Goal: Task Accomplishment & Management: Manage account settings

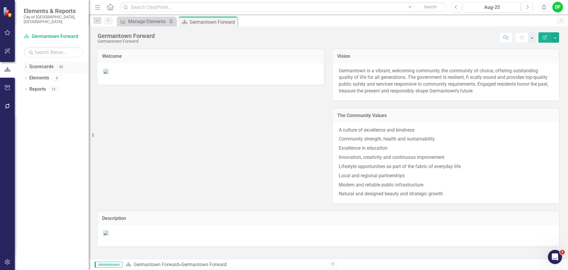
click at [26, 66] on icon "Dropdown" at bounding box center [26, 67] width 4 height 3
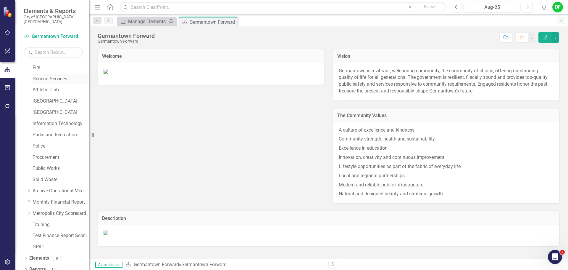
scroll to position [112, 0]
click at [28, 199] on div "Dropdown" at bounding box center [29, 201] width 4 height 5
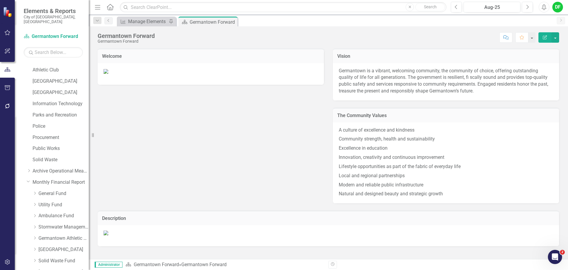
scroll to position [142, 0]
click at [46, 191] on link "Utility Fund" at bounding box center [63, 194] width 50 height 7
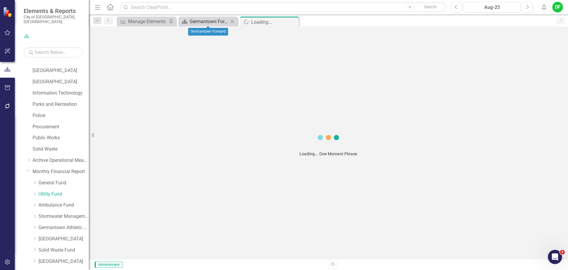
click at [210, 23] on div "Germantown Forward" at bounding box center [209, 21] width 39 height 7
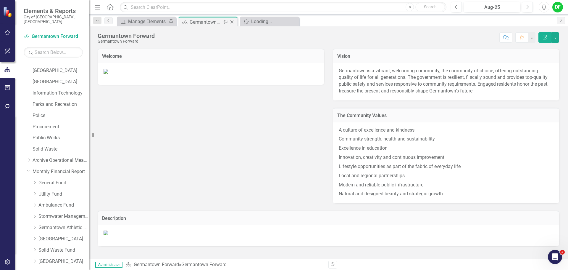
click at [234, 21] on icon "Close" at bounding box center [232, 22] width 6 height 5
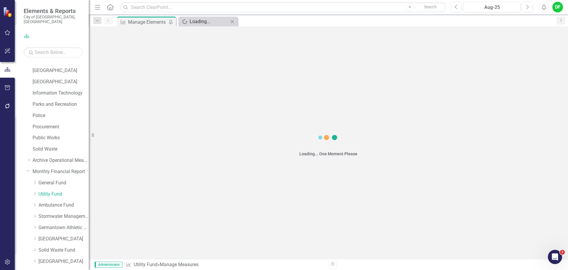
click at [206, 23] on div "Loading..." at bounding box center [209, 21] width 39 height 7
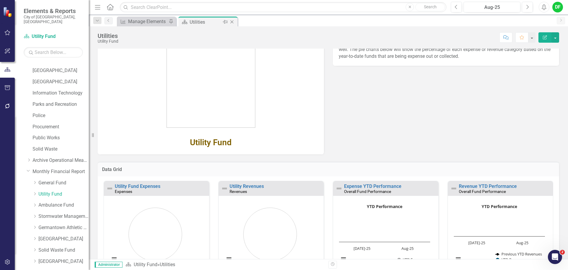
scroll to position [65, 0]
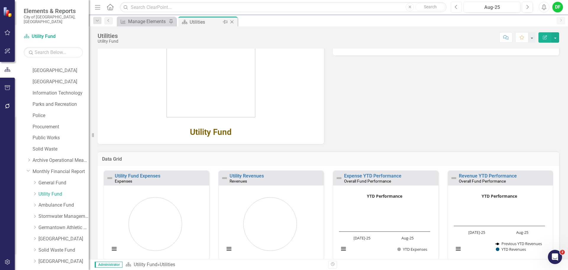
click at [458, 9] on button "Previous" at bounding box center [456, 7] width 11 height 11
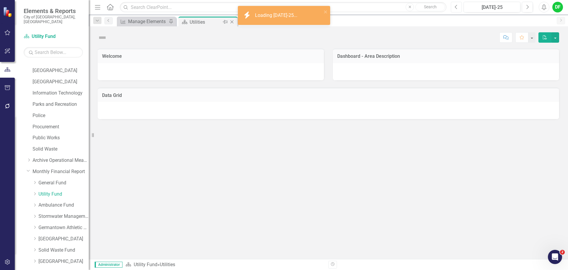
click at [457, 10] on button "Previous" at bounding box center [456, 7] width 11 height 11
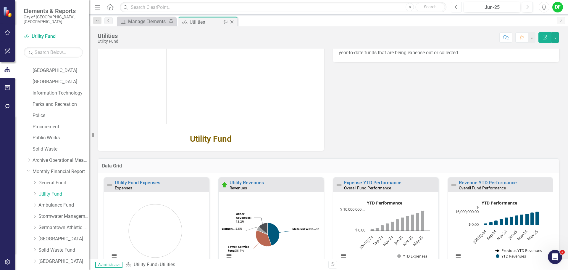
scroll to position [59, 0]
click at [257, 181] on link "Utility Revenues" at bounding box center [247, 182] width 34 height 6
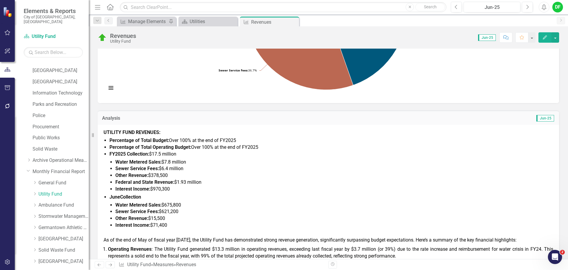
scroll to position [178, 0]
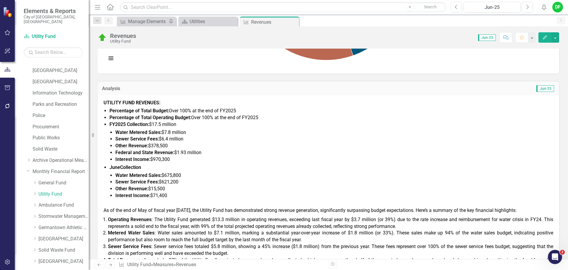
drag, startPoint x: 170, startPoint y: 193, endPoint x: 167, endPoint y: 197, distance: 5.2
click at [170, 193] on li "Interest Income: $71,400" at bounding box center [334, 195] width 438 height 7
click at [169, 193] on li "Interest Income: $71,400" at bounding box center [334, 195] width 438 height 7
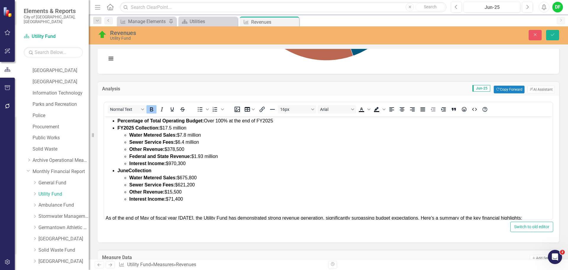
scroll to position [30, 0]
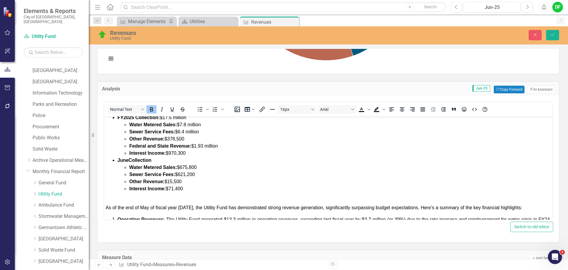
click at [189, 181] on li "Other Revenue: $15,500" at bounding box center [340, 181] width 422 height 7
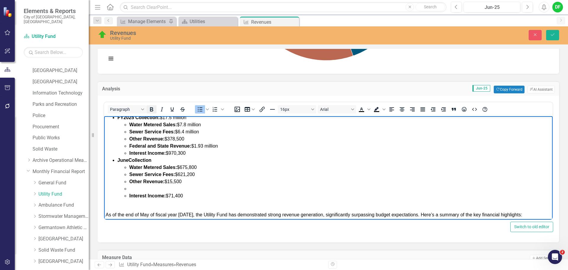
click at [150, 109] on icon "Bold" at bounding box center [151, 109] width 7 height 7
click at [150, 110] on icon "Bold" at bounding box center [151, 109] width 7 height 7
click at [194, 198] on li "Interest Income: $71,400" at bounding box center [340, 195] width 422 height 7
click at [187, 183] on li "Other Revenue: $15,500" at bounding box center [340, 181] width 422 height 7
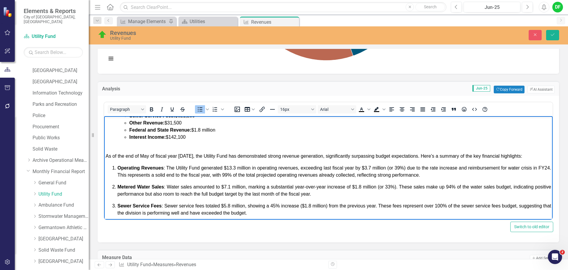
scroll to position [89, 0]
drag, startPoint x: 105, startPoint y: 154, endPoint x: 155, endPoint y: 157, distance: 49.5
click at [155, 157] on body "UTILITY FUND REVENUES: Percentage of Total Budget: Over 100% at the end of FY20…" at bounding box center [328, 154] width 449 height 254
click at [210, 156] on span "At the end of fiscal year 2025, the Utility Fund has demonstrated strong revenu…" at bounding box center [303, 155] width 395 height 5
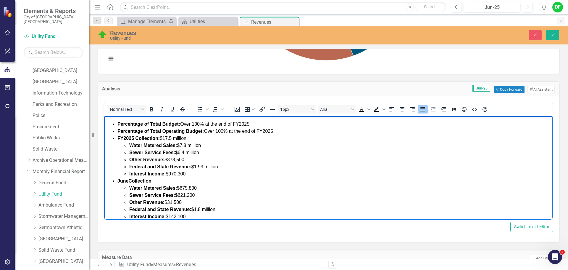
scroll to position [0, 0]
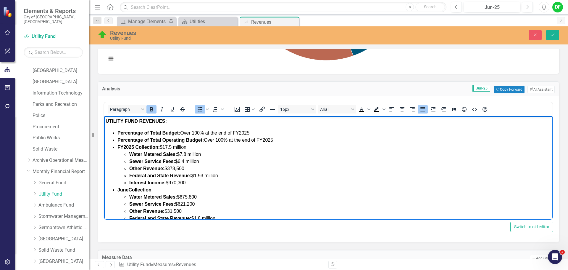
click at [118, 146] on strong "FY2025 Collection:" at bounding box center [139, 146] width 42 height 5
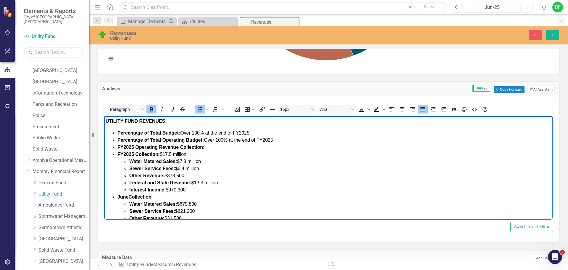
click at [152, 108] on icon "Bold" at bounding box center [151, 109] width 3 height 4
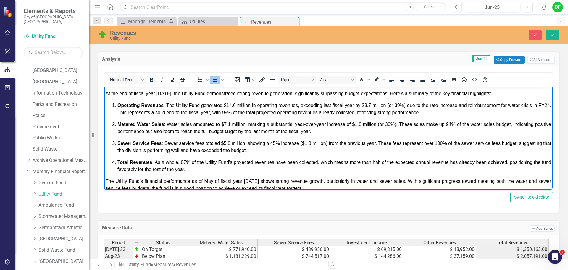
scroll to position [99, 0]
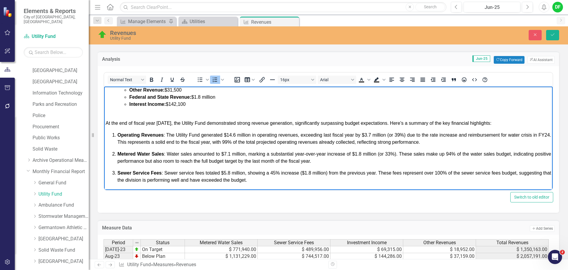
click at [374, 135] on span "Operating Revenues : The Utility Fund generated $14.6 million in operating reve…" at bounding box center [335, 138] width 434 height 12
click at [403, 136] on span "Operating Revenues : The Utility Fund generated $14.6 million in operating reve…" at bounding box center [335, 138] width 434 height 12
click at [242, 141] on span "Operating Revenues : The Utility Fund generated $14.6 million in operating reve…" at bounding box center [335, 138] width 434 height 12
click at [352, 142] on span "Operating Revenues : The Utility Fund generated $14.6 million in operating reve…" at bounding box center [335, 138] width 434 height 12
click at [378, 142] on span "Operating Revenues : The Utility Fund generated $14.6 million in operating reve…" at bounding box center [335, 138] width 434 height 12
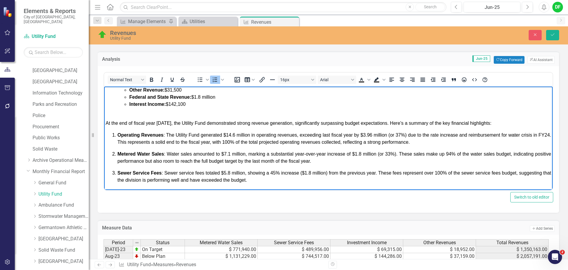
click at [396, 142] on span "Operating Revenues : The Utility Fund generated $14.6 million in operating reve…" at bounding box center [335, 138] width 434 height 12
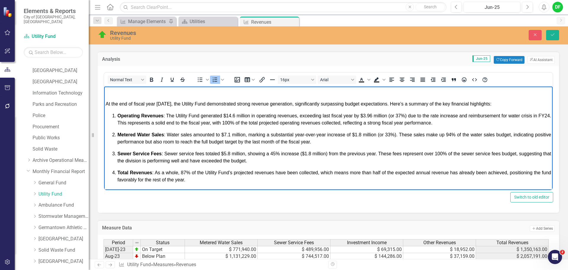
scroll to position [128, 0]
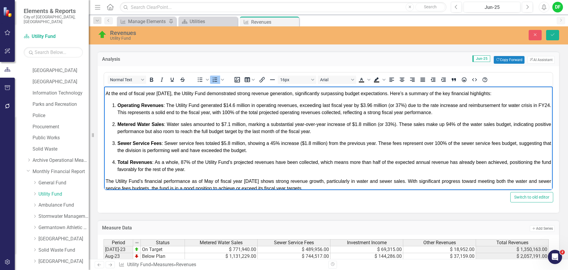
click at [231, 123] on span "Metered Water Sales : Water sales amounted to $7.1 million, marking a substanti…" at bounding box center [335, 128] width 434 height 12
click at [366, 124] on span "Metered Water Sales : Water sales amounted to $7.8 million, marking a substanti…" at bounding box center [335, 128] width 434 height 12
click at [398, 125] on span "Metered Water Sales : Water sales amounted to $7.8 million, marking a substanti…" at bounding box center [335, 128] width 434 height 12
click at [459, 123] on span "Metered Water Sales : Water sales amounted to $7.8 million, marking a substanti…" at bounding box center [335, 128] width 434 height 12
drag, startPoint x: 139, startPoint y: 132, endPoint x: 217, endPoint y: 132, distance: 78.7
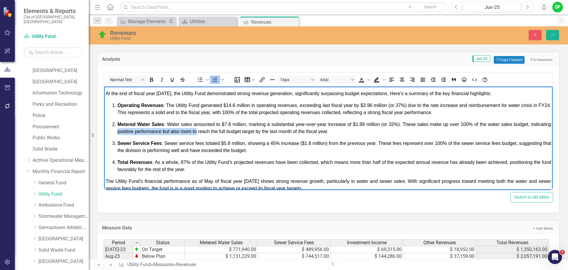
click at [217, 132] on span "Metered Water Sales : Water sales amounted to $7.8 million, marking a substanti…" at bounding box center [335, 128] width 434 height 12
click at [212, 132] on span "Metered Water Sales : Water sales amounted to $7.8 million, marking a substanti…" at bounding box center [335, 128] width 434 height 12
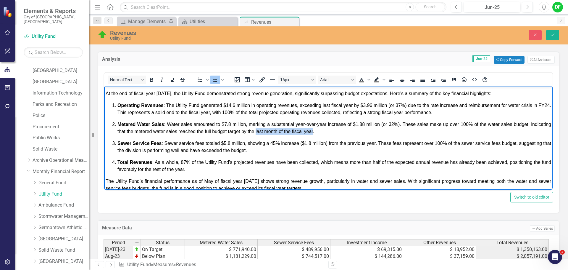
drag, startPoint x: 276, startPoint y: 130, endPoint x: 334, endPoint y: 133, distance: 57.5
click at [334, 133] on span "Metered Water Sales : Water sales amounted to $7.8 million, marking a substanti…" at bounding box center [335, 128] width 434 height 12
click at [231, 142] on span "Sewer Service Fees : Sewer service fees totaled $5.8 million, showing a 45% inc…" at bounding box center [335, 147] width 434 height 12
click at [275, 143] on span "Sewer Service Fees : Sewer service fees totaled $6.4 million, showing a 45% inc…" at bounding box center [335, 147] width 434 height 12
click at [311, 143] on span "Sewer Service Fees : Sewer service fees totaled $6.4 million, showing a 44% inc…" at bounding box center [335, 147] width 434 height 12
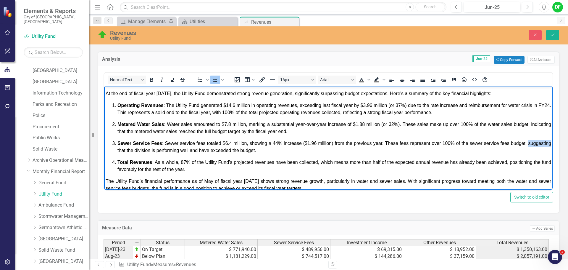
drag, startPoint x: 117, startPoint y: 150, endPoint x: 140, endPoint y: 150, distance: 23.1
click at [140, 150] on ol "Operating Revenues : The Utility Fund generated $14.6 million in operating reve…" at bounding box center [329, 137] width 446 height 71
click at [175, 150] on span "Sewer Service Fees : Sewer service fees totaled $6.4 million, showing a 44% inc…" at bounding box center [335, 147] width 434 height 12
click at [191, 151] on span "Sewer Service Fees : Sewer service fees totaled $6.4 million, showing a 44% inc…" at bounding box center [335, 147] width 434 height 12
click at [223, 150] on span "Sewer Service Fees : Sewer service fees totaled $6.4 million, showing a 44% inc…" at bounding box center [335, 147] width 434 height 12
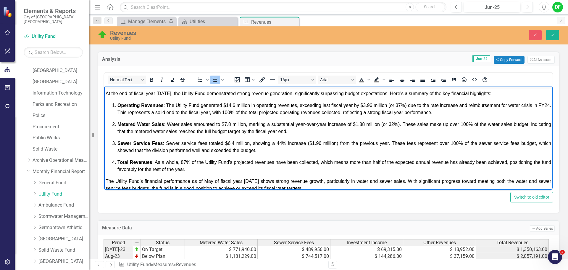
click at [182, 162] on span "Total Revenues : As a whole, 87% of the Utility Fund’s projected revenues have …" at bounding box center [335, 166] width 434 height 12
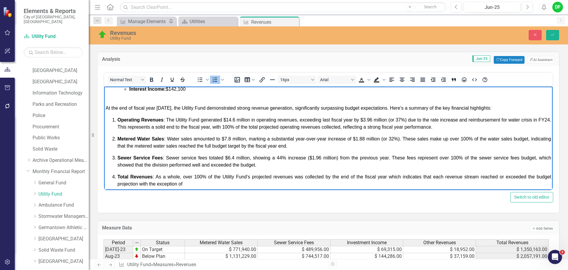
scroll to position [128, 0]
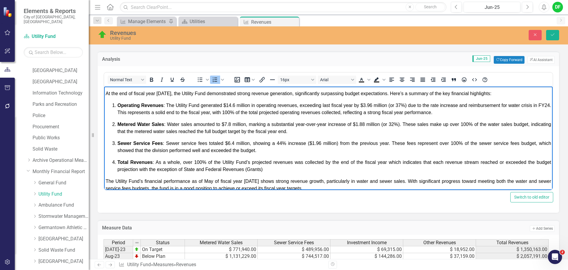
click at [268, 169] on p "Total Revenues : As a whole, over 100% of the Utility Fund’s projected revenues…" at bounding box center [335, 166] width 434 height 14
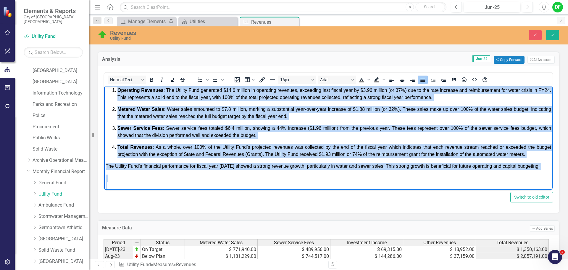
scroll to position [151, 0]
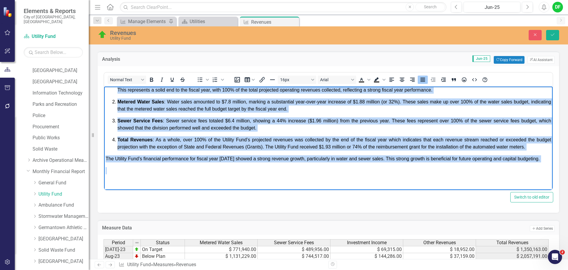
drag, startPoint x: 105, startPoint y: 100, endPoint x: 540, endPoint y: 163, distance: 439.3
click at [540, 163] on body "UTILITY FUND REVENUES: Percentage of Total Budget: Over 100% at the end of FY20…" at bounding box center [328, 63] width 449 height 254
copy div "At the end of fiscal year 2025, the Utility Fund demonstrated strong revenue ge…"
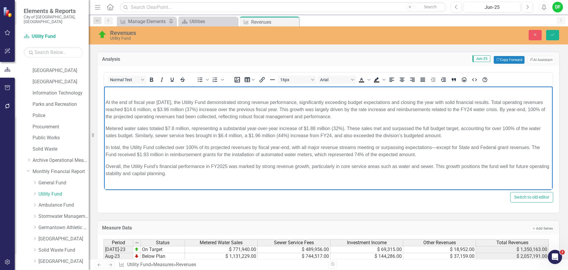
scroll to position [134, 0]
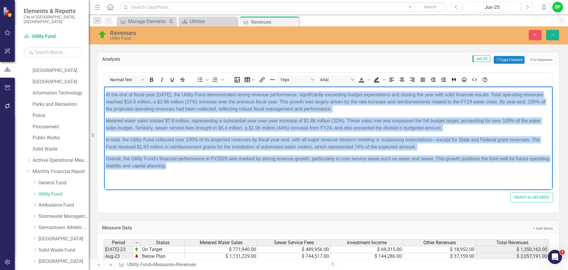
drag, startPoint x: 192, startPoint y: 167, endPoint x: 208, endPoint y: 182, distance: 21.4
click at [104, 95] on html "UTILITY FUND REVENUES: Percentage of Total Budget: Over 100% at the end of FY20…" at bounding box center [328, 70] width 449 height 237
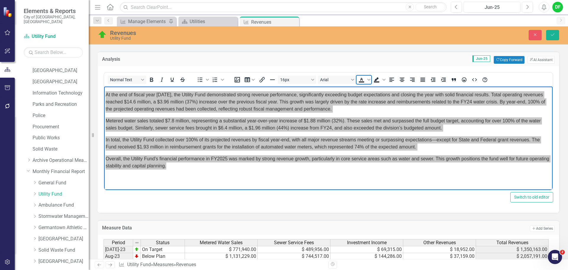
click at [361, 80] on icon "Text color Black" at bounding box center [361, 79] width 3 height 3
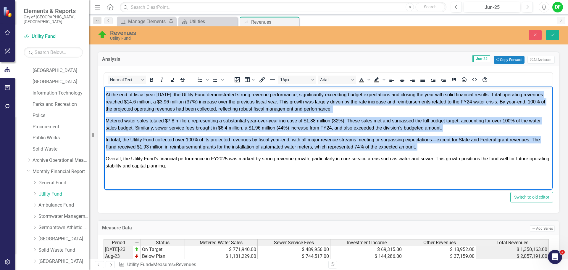
click at [209, 168] on p "Overall, the Utility Fund’s financial performance in FY2025 was marked by stron…" at bounding box center [329, 162] width 446 height 14
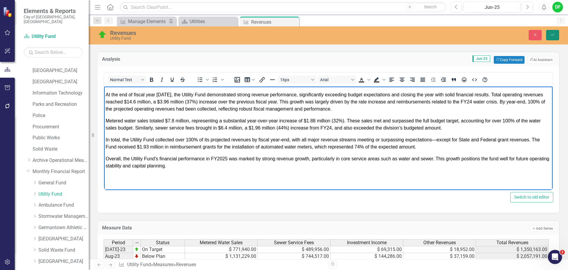
click at [557, 36] on button "Save" at bounding box center [552, 35] width 13 height 10
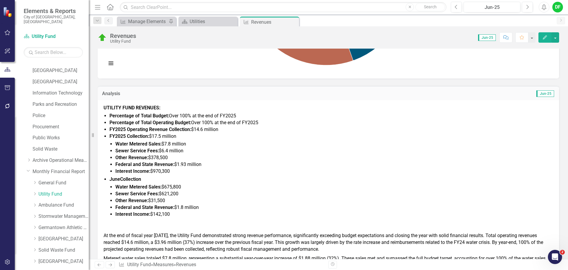
scroll to position [178, 0]
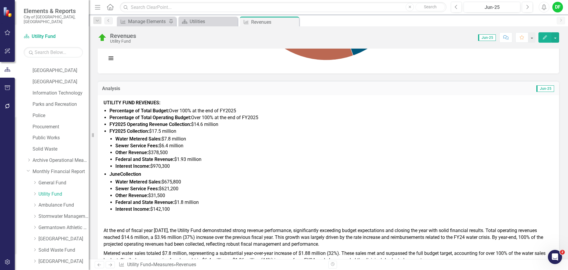
click at [129, 129] on strong "FY2025 Collection:" at bounding box center [130, 131] width 40 height 6
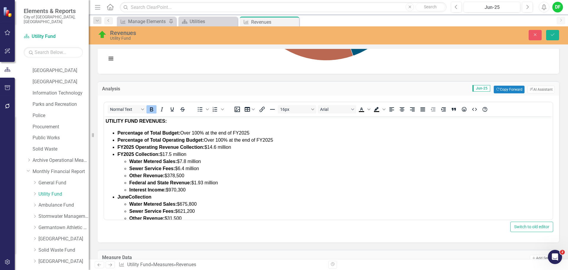
scroll to position [0, 0]
click at [135, 154] on strong "FY2025 Collection:" at bounding box center [139, 154] width 42 height 5
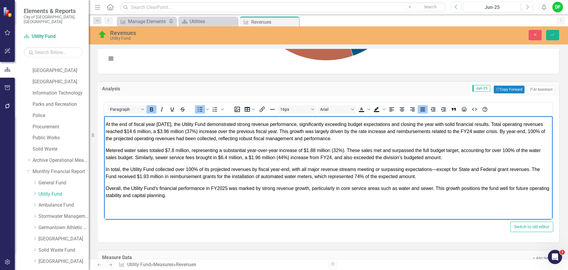
scroll to position [104, 0]
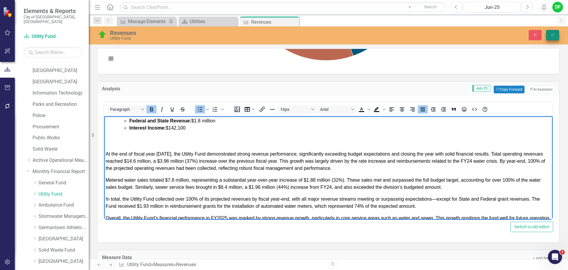
click at [552, 34] on icon "Save" at bounding box center [552, 35] width 5 height 4
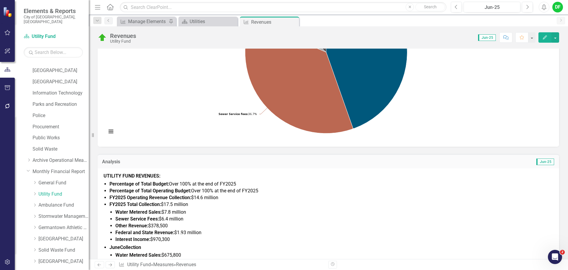
scroll to position [178, 0]
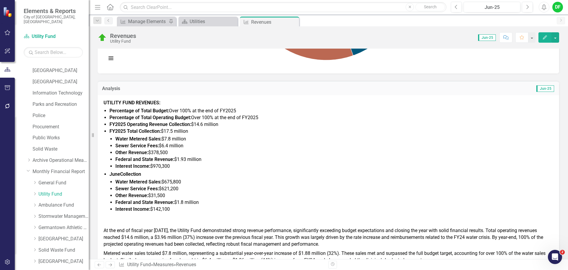
click at [401, 90] on td "Jun-25" at bounding box center [441, 89] width 228 height 8
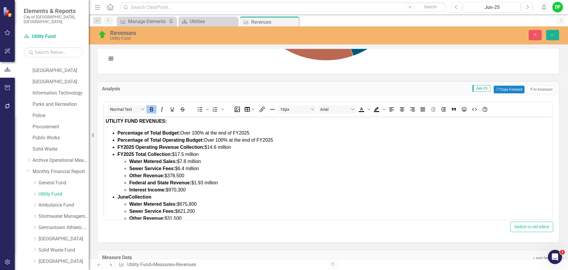
scroll to position [0, 0]
click at [533, 88] on button "ClearPoint AI AI Assistant" at bounding box center [541, 90] width 27 height 8
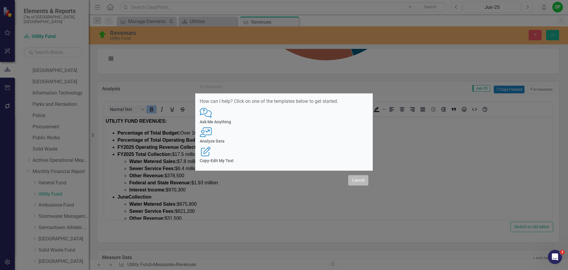
click at [355, 175] on button "Cancel" at bounding box center [358, 180] width 20 height 10
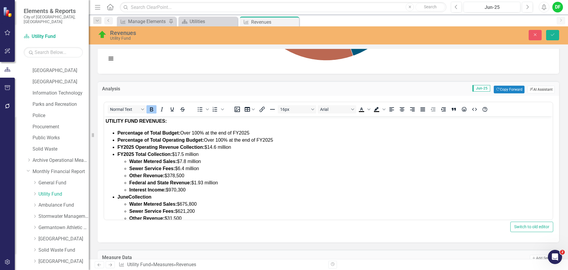
click at [535, 89] on button "ClearPoint AI AI Assistant" at bounding box center [541, 90] width 27 height 8
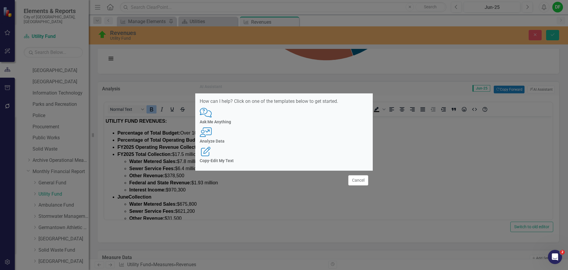
click at [287, 142] on h4 "Analyze Data" at bounding box center [284, 141] width 169 height 4
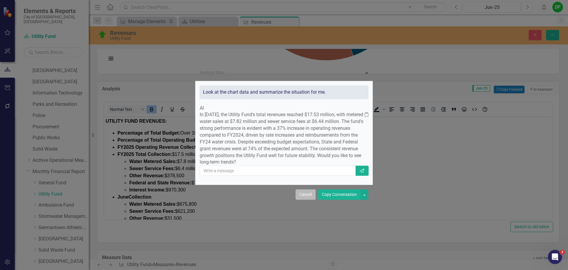
click at [308, 200] on button "Cancel" at bounding box center [306, 194] width 20 height 10
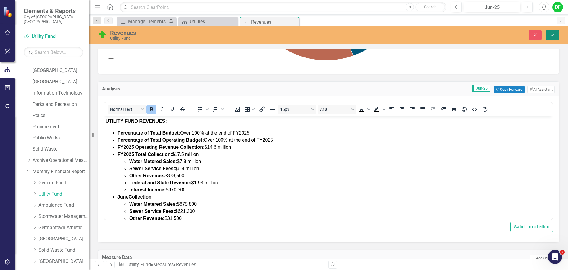
click at [552, 35] on icon "submit" at bounding box center [553, 34] width 4 height 2
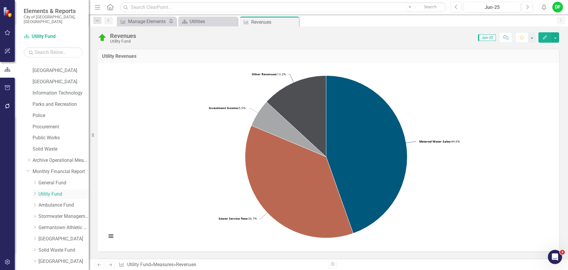
click at [38, 191] on div "Dropdown" at bounding box center [36, 193] width 6 height 5
click at [51, 201] on link "Utility Fund Revenues" at bounding box center [61, 203] width 56 height 7
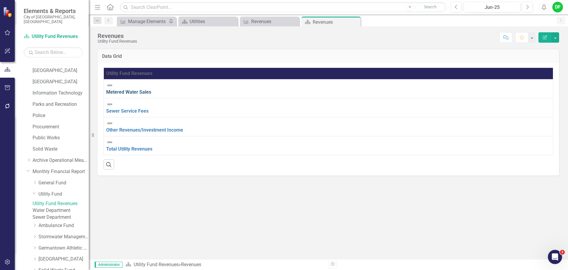
click at [143, 89] on link "Metered Water Sales" at bounding box center [128, 92] width 45 height 6
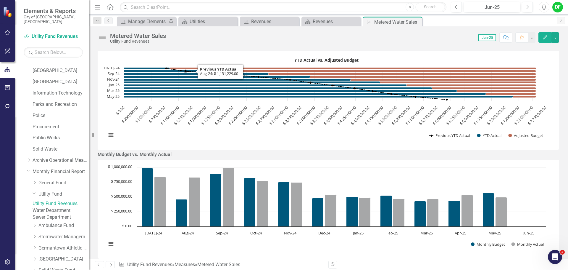
click at [271, 64] on icon "Created with Highcharts 11.4.8 Chart context menu YTD Actual vs. Adjusted Budge…" at bounding box center [326, 99] width 445 height 89
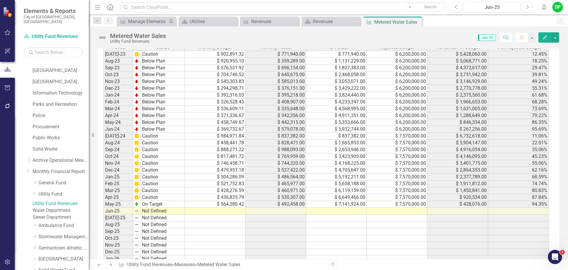
scroll to position [444, 0]
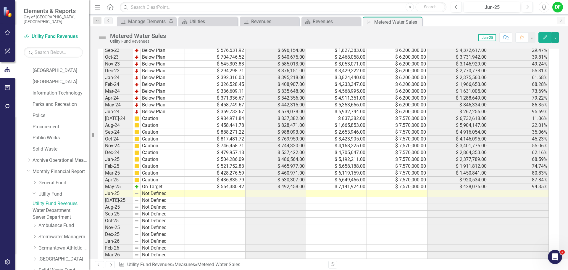
click at [419, 197] on td at bounding box center [397, 193] width 61 height 7
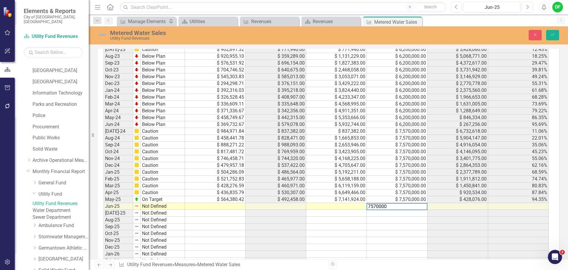
type textarea "7570000"
click at [352, 210] on td at bounding box center [336, 206] width 61 height 7
type textarea "7817712"
click at [231, 210] on td at bounding box center [215, 206] width 61 height 7
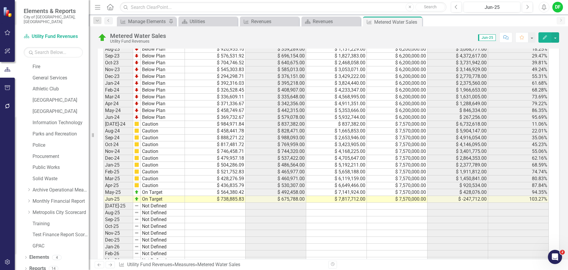
scroll to position [514, 0]
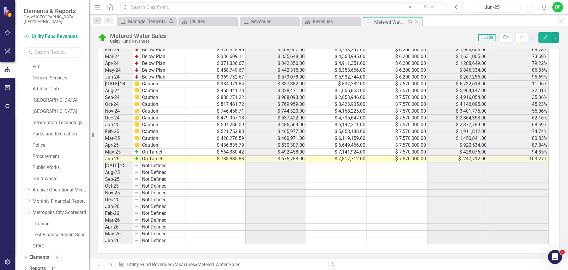
click at [418, 22] on icon "Close" at bounding box center [417, 22] width 6 height 5
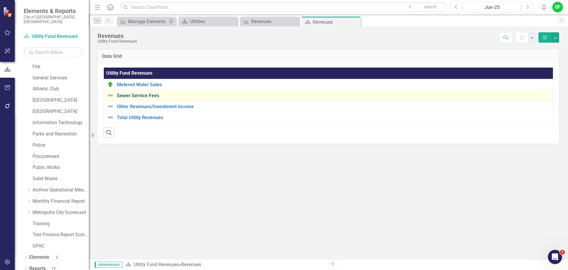
click at [144, 97] on link "Sewer Service Fees" at bounding box center [333, 95] width 433 height 5
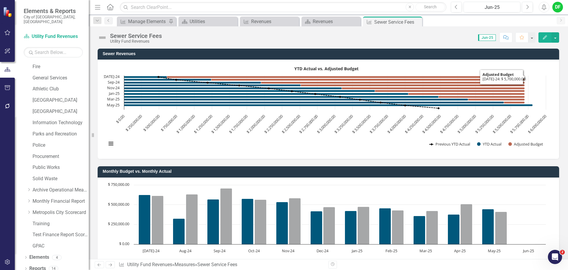
click at [397, 65] on rect "Interactive chart" at bounding box center [326, 108] width 445 height 89
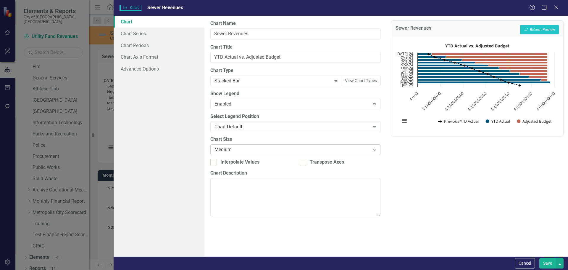
click at [243, 145] on div "Medium Expand" at bounding box center [295, 149] width 170 height 11
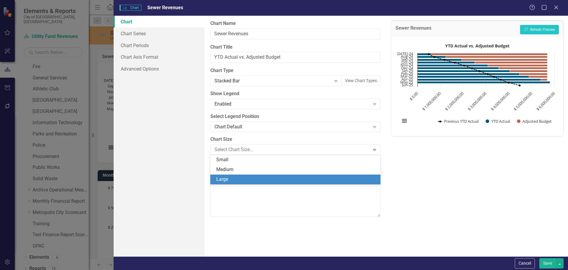
click at [240, 181] on div "Large" at bounding box center [296, 179] width 160 height 7
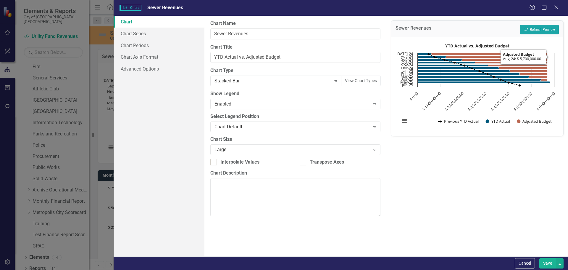
click at [530, 30] on button "Recalculate Refresh Preview" at bounding box center [539, 29] width 39 height 9
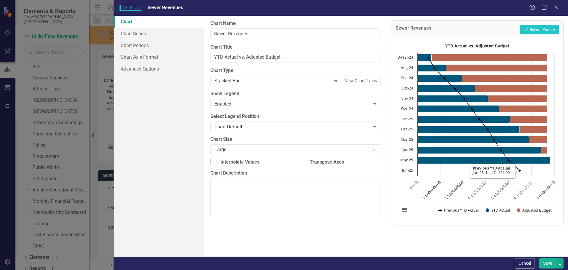
click at [546, 262] on button "Save" at bounding box center [548, 263] width 17 height 10
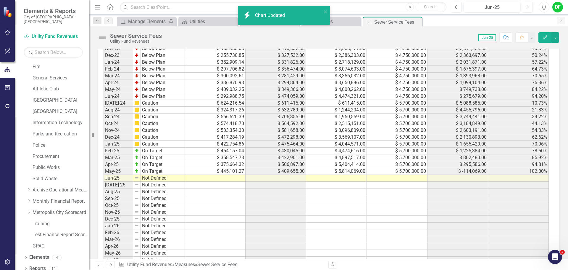
scroll to position [514, 0]
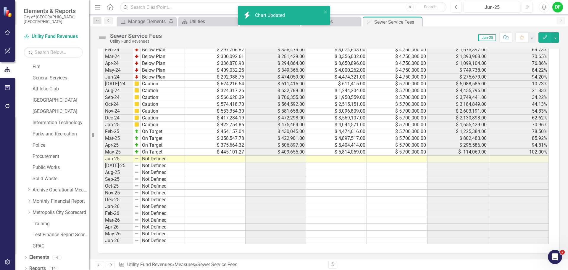
click at [218, 159] on td at bounding box center [215, 158] width 61 height 7
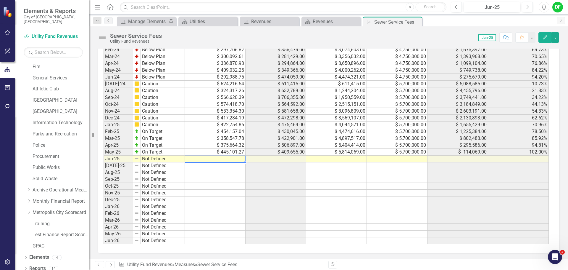
click at [218, 168] on td at bounding box center [215, 165] width 61 height 7
click at [223, 158] on td at bounding box center [215, 158] width 61 height 7
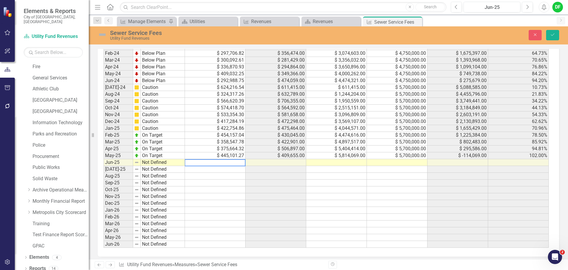
scroll to position [517, 0]
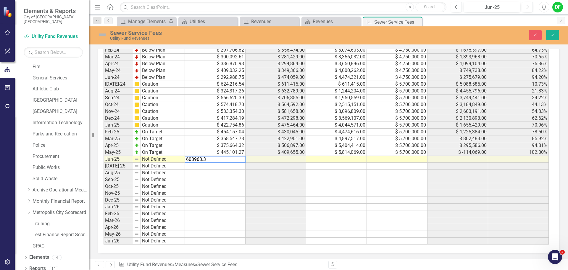
type textarea "603963.36"
click at [343, 158] on td at bounding box center [336, 159] width 61 height 7
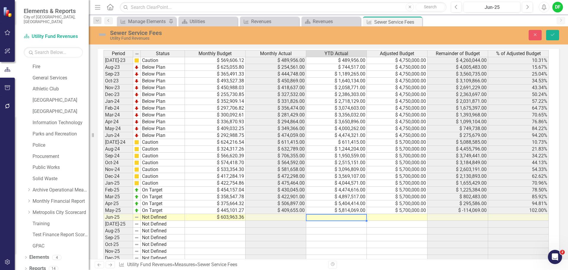
scroll to position [518, 0]
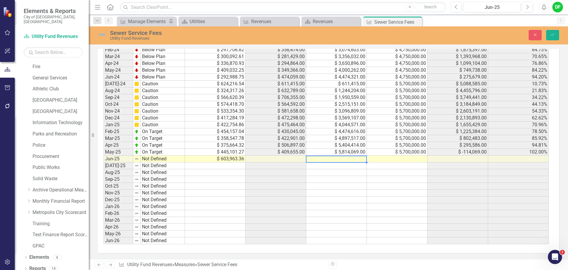
click at [349, 159] on td at bounding box center [336, 158] width 61 height 7
type textarea "6435222"
type textarea "5700000"
click at [99, 36] on img at bounding box center [102, 34] width 9 height 9
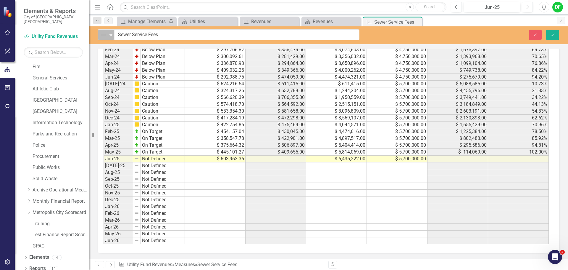
scroll to position [517, 0]
click at [112, 35] on icon at bounding box center [111, 35] width 3 height 2
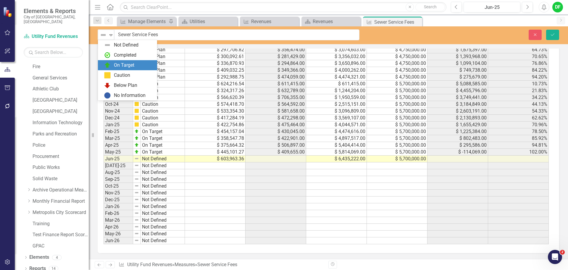
click at [112, 64] on div "On Target" at bounding box center [129, 65] width 50 height 7
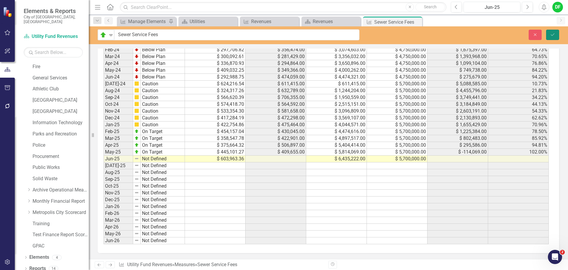
click at [554, 33] on icon "Save" at bounding box center [552, 35] width 5 height 4
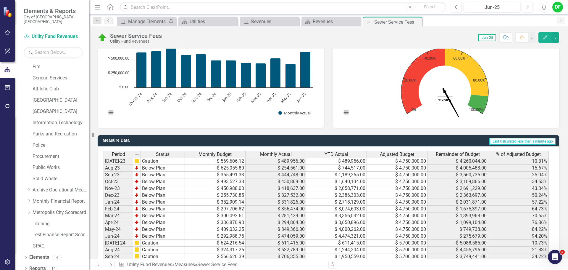
scroll to position [514, 0]
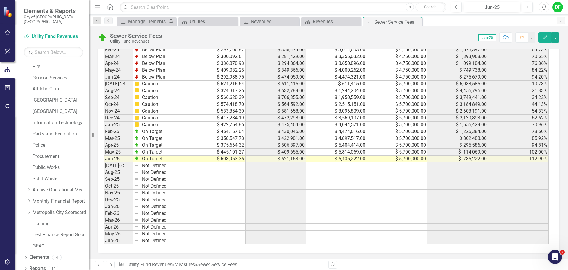
click at [558, 6] on div "DF" at bounding box center [558, 7] width 11 height 11
